Goal: Task Accomplishment & Management: Manage account settings

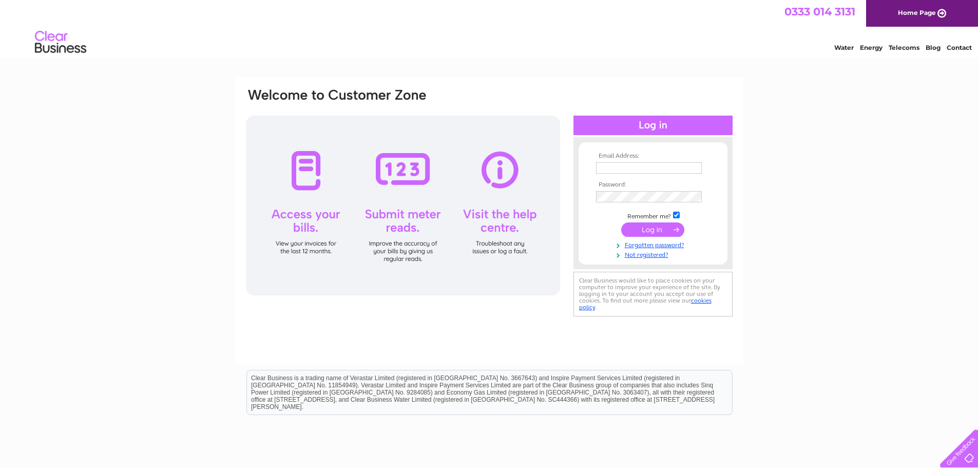
click at [395, 421] on html "Clear Business is a trading name of Verastar Limited (registered in [GEOGRAPHIC…" at bounding box center [489, 398] width 978 height 66
click at [618, 167] on input "text" at bounding box center [649, 167] width 106 height 11
paste input "[EMAIL_ADDRESS][DOMAIN_NAME]"
type input "[EMAIL_ADDRESS][DOMAIN_NAME]"
click at [621, 223] on input "submit" at bounding box center [652, 230] width 63 height 14
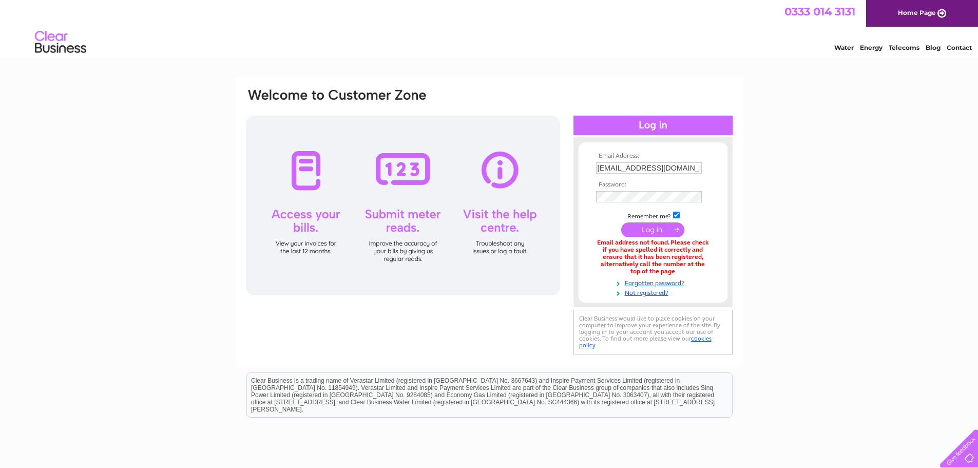
click at [632, 161] on td "[EMAIL_ADDRESS][DOMAIN_NAME]" at bounding box center [653, 168] width 119 height 16
drag, startPoint x: 689, startPoint y: 167, endPoint x: 580, endPoint y: 165, distance: 108.9
click at [581, 166] on form "Email Address: [EMAIL_ADDRESS][DOMAIN_NAME] Password:" at bounding box center [653, 225] width 149 height 145
type input "[EMAIL_ADDRESS][DOMAIN_NAME]"
click at [621, 223] on input "submit" at bounding box center [652, 230] width 63 height 14
